Goal: Information Seeking & Learning: Learn about a topic

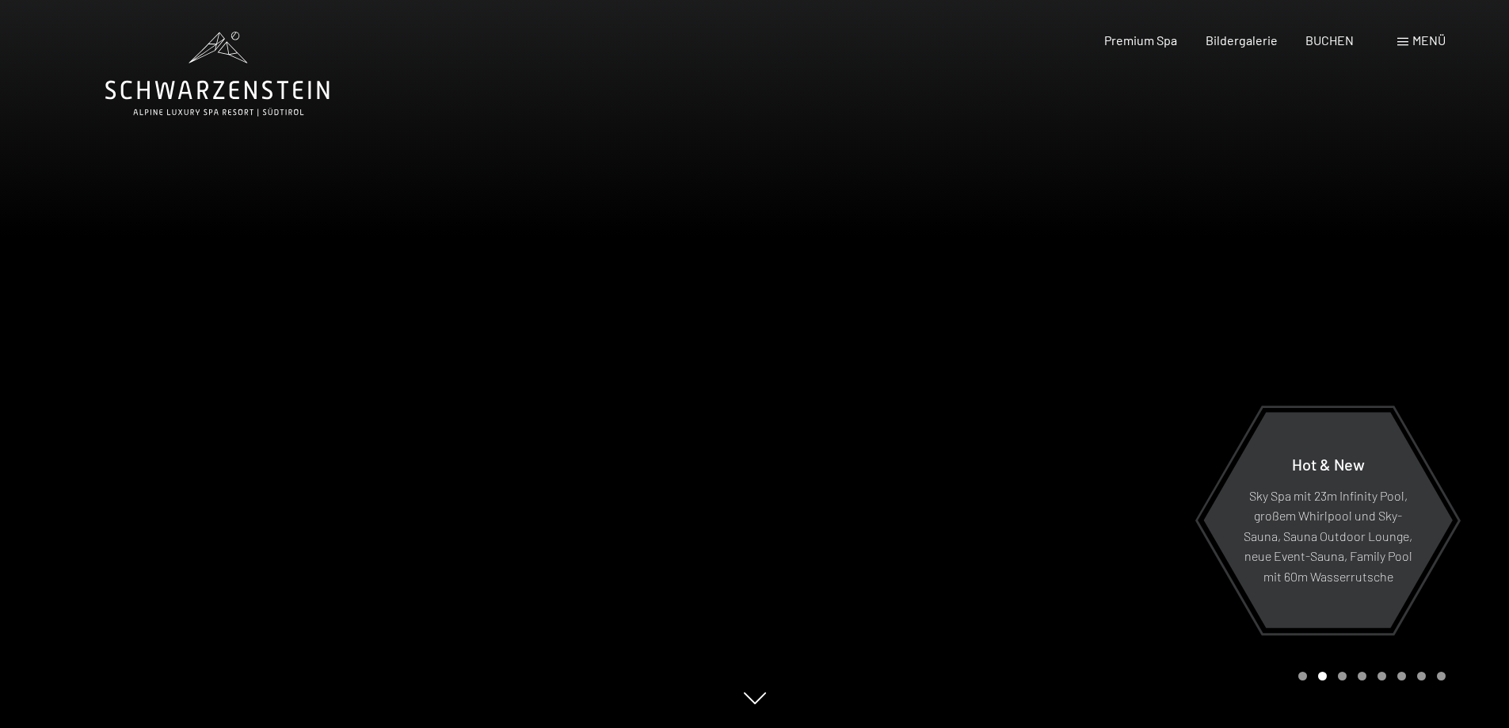
click at [1404, 43] on span at bounding box center [1402, 42] width 11 height 8
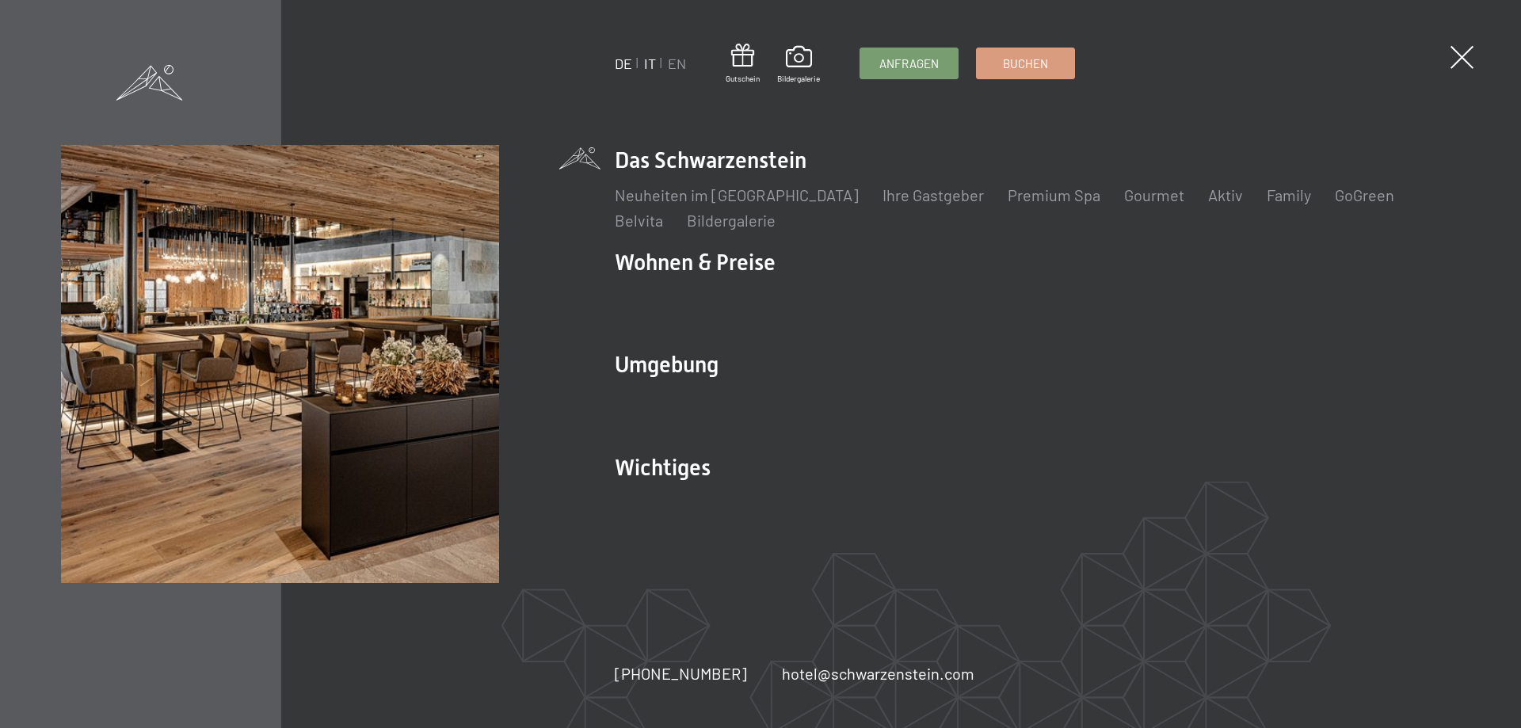
click at [652, 62] on link "IT" at bounding box center [650, 63] width 12 height 17
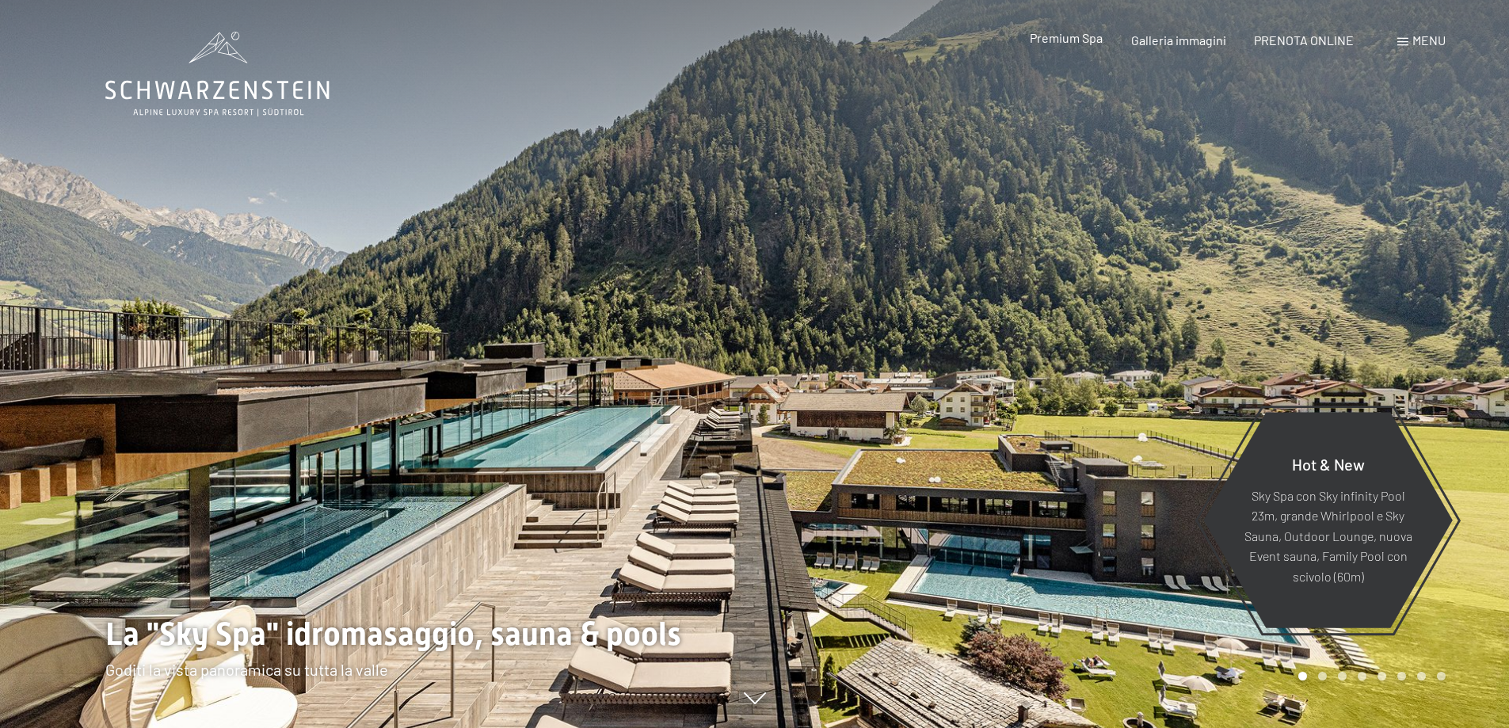
click at [1035, 43] on span "Premium Spa" at bounding box center [1066, 37] width 73 height 15
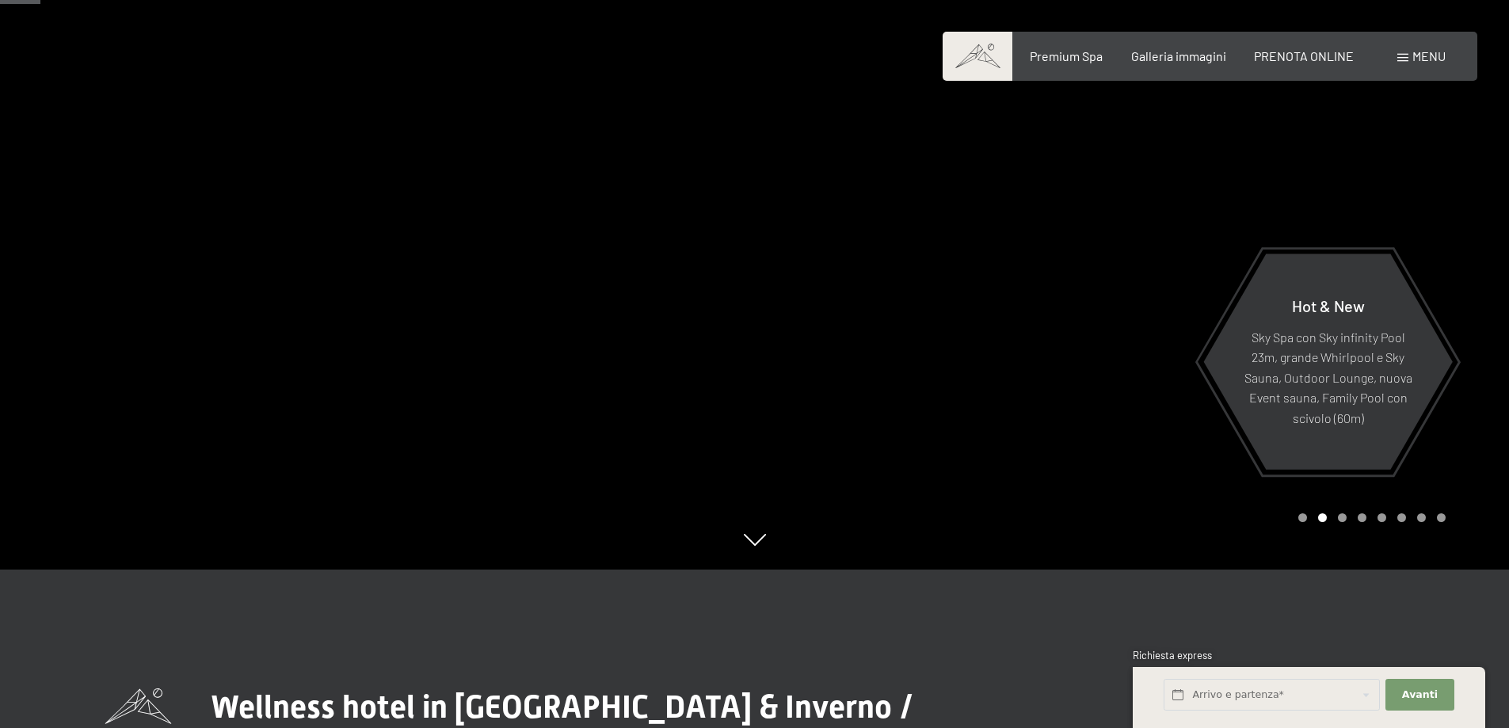
scroll to position [238, 0]
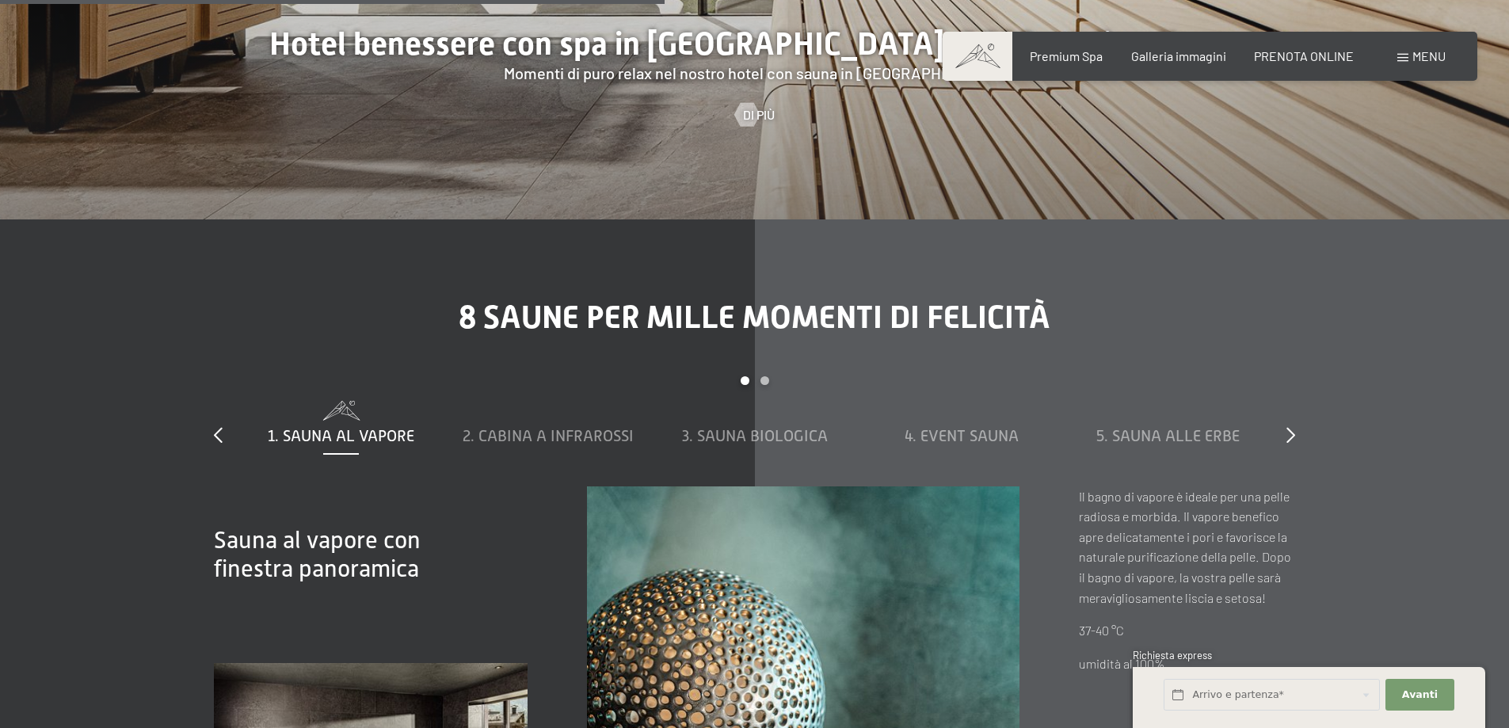
scroll to position [5544, 0]
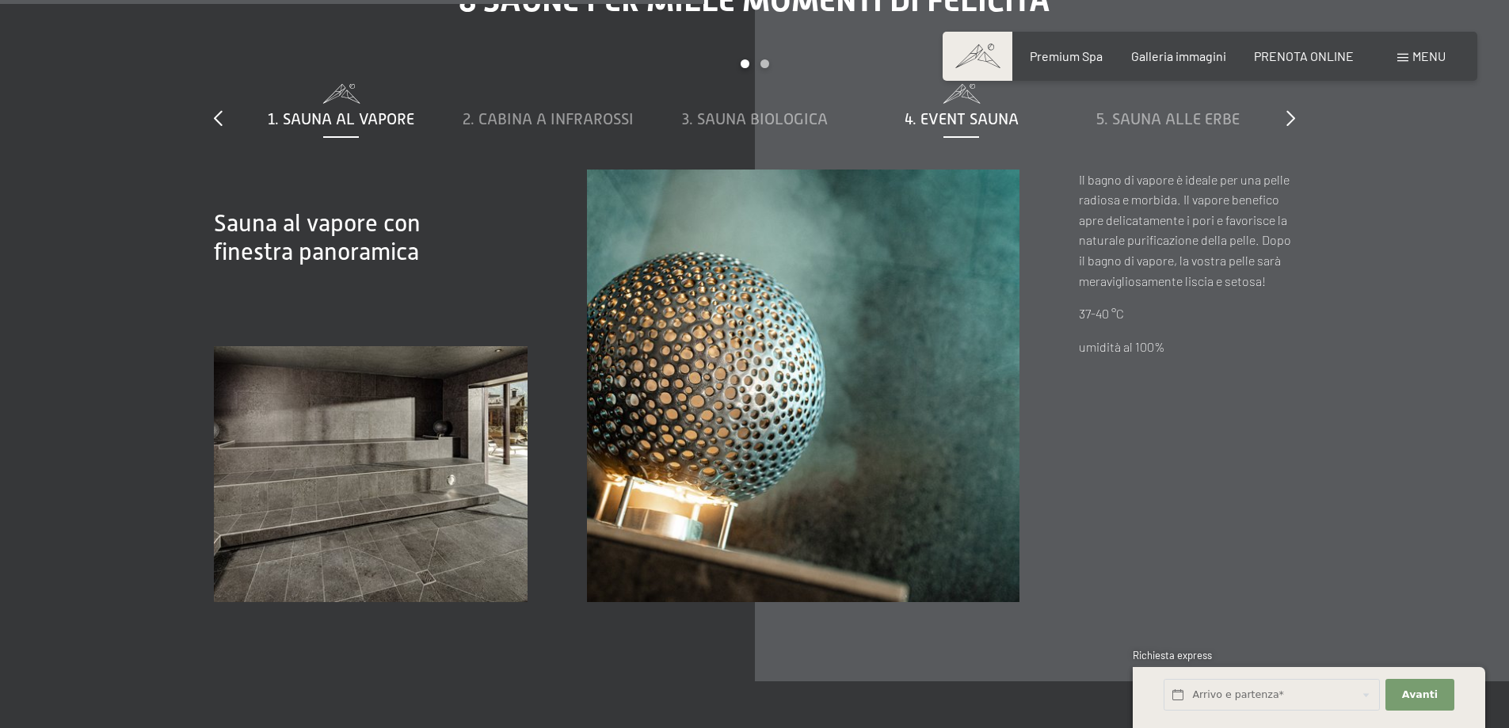
click at [949, 110] on span "4. Event Sauna" at bounding box center [961, 118] width 114 height 17
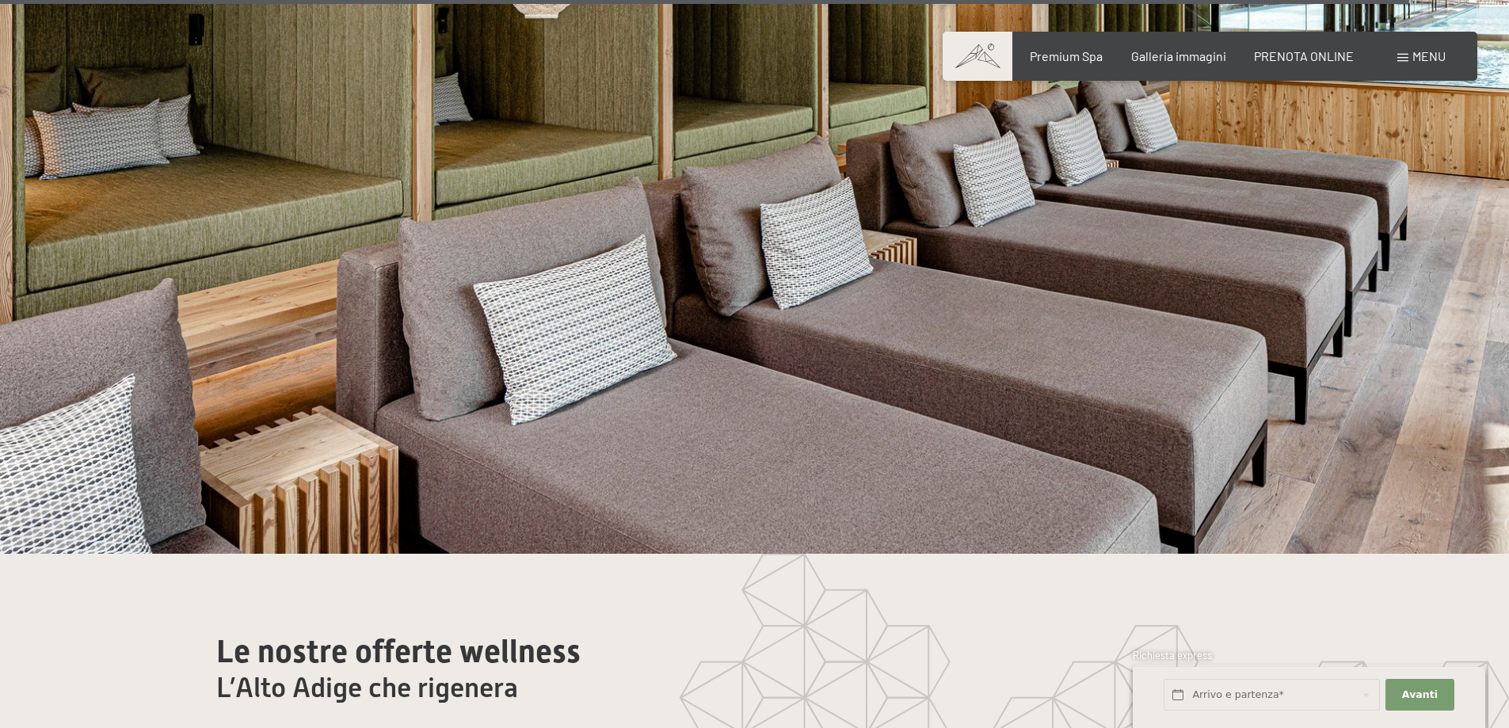
scroll to position [9425, 0]
